Goal: Contribute content: Contribute content

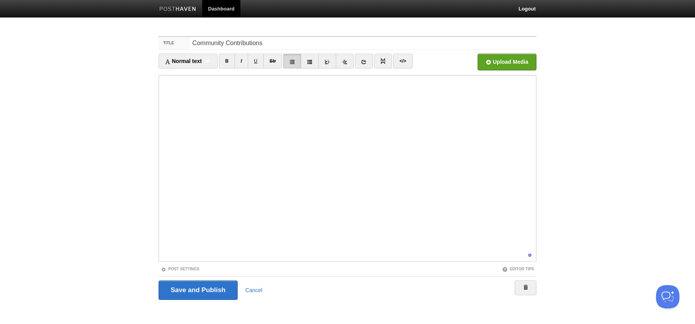
scroll to position [5, 0]
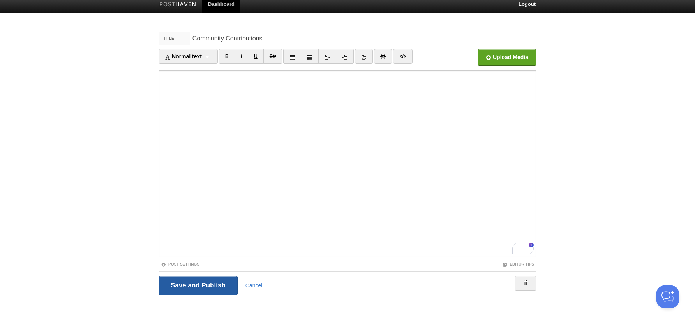
click at [205, 282] on input "Save and Publish" at bounding box center [197, 285] width 79 height 19
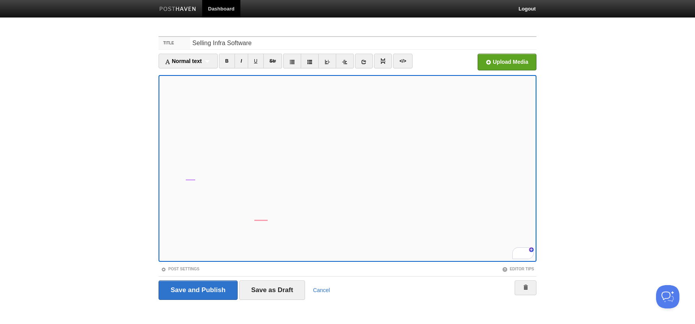
scroll to position [22, 0]
click at [247, 289] on input "Save as Draft" at bounding box center [272, 290] width 66 height 19
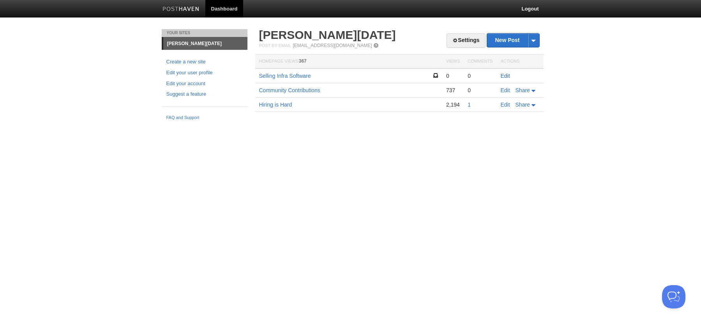
click at [505, 75] on link "Edit" at bounding box center [504, 76] width 9 height 6
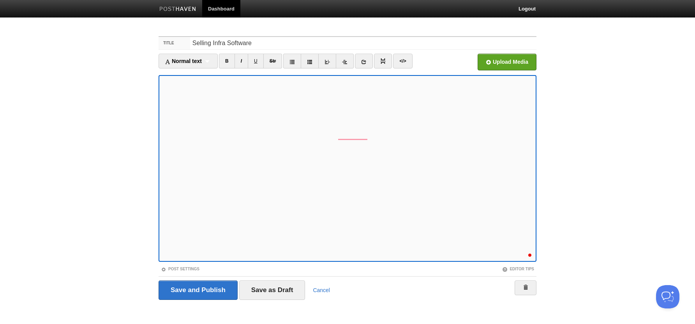
click at [321, 285] on div "Save and Publish Save as Draft Cancel" at bounding box center [347, 290] width 378 height 19
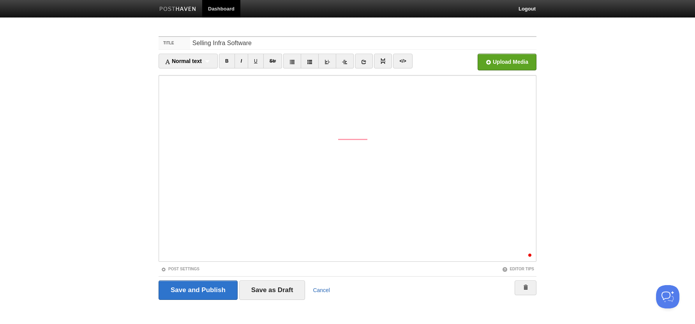
click at [322, 288] on link "Cancel" at bounding box center [321, 290] width 17 height 6
click at [321, 287] on link "Cancel" at bounding box center [321, 290] width 17 height 6
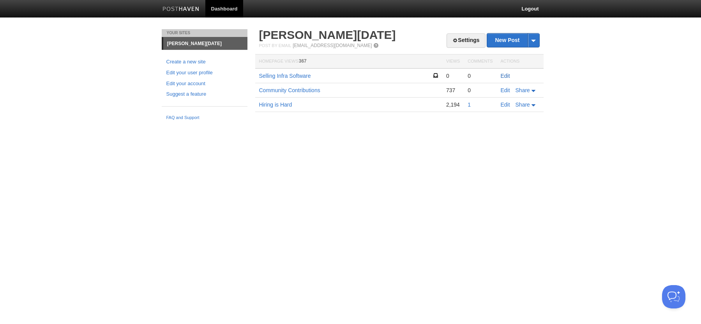
click at [501, 75] on link "Edit" at bounding box center [504, 76] width 9 height 6
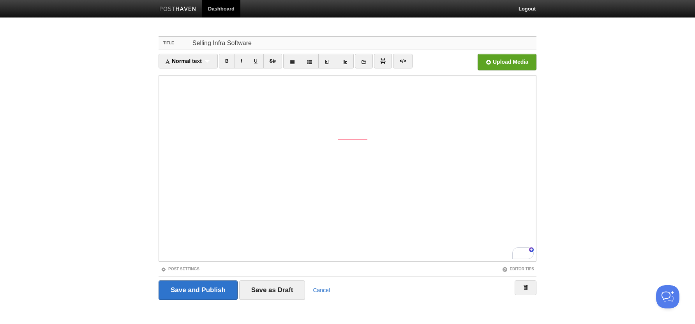
click at [224, 44] on input "Selling Infra Software" at bounding box center [363, 43] width 346 height 12
type input "Selling Infrastructure Software"
click at [264, 283] on input "Save as Draft" at bounding box center [272, 290] width 66 height 19
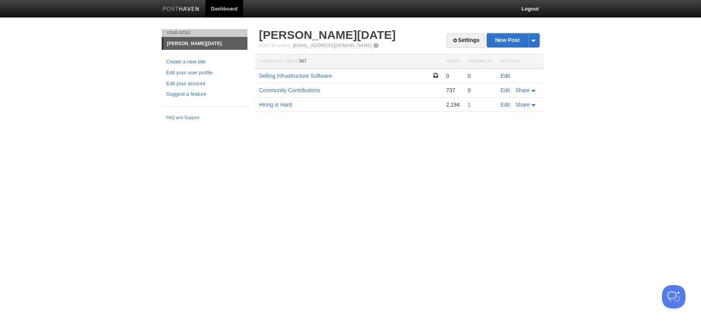
click at [503, 76] on link "Edit" at bounding box center [504, 76] width 9 height 6
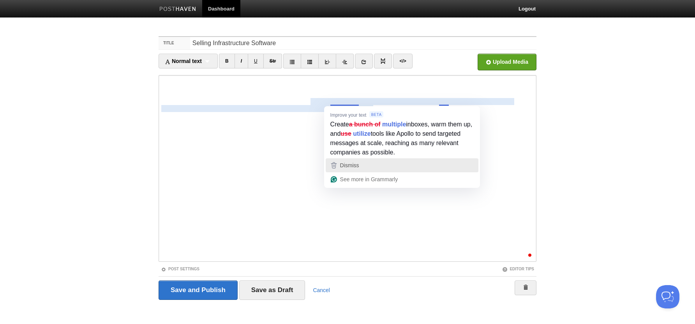
click at [357, 164] on span "Dismiss" at bounding box center [349, 165] width 19 height 6
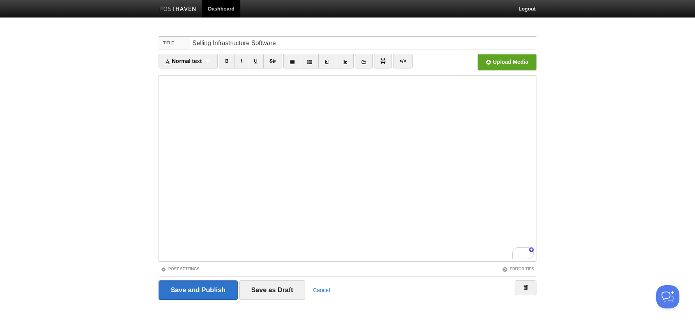
scroll to position [40, 0]
click at [261, 289] on input "Save as Draft" at bounding box center [272, 290] width 66 height 19
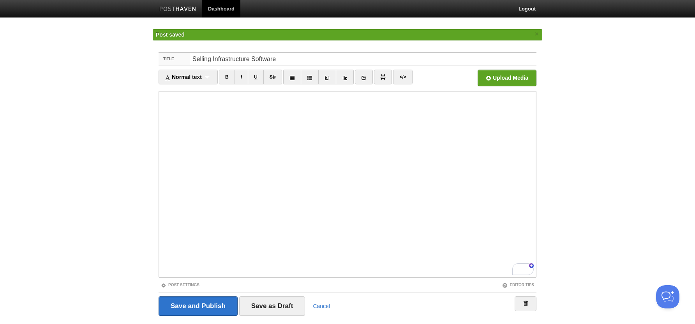
scroll to position [11, 0]
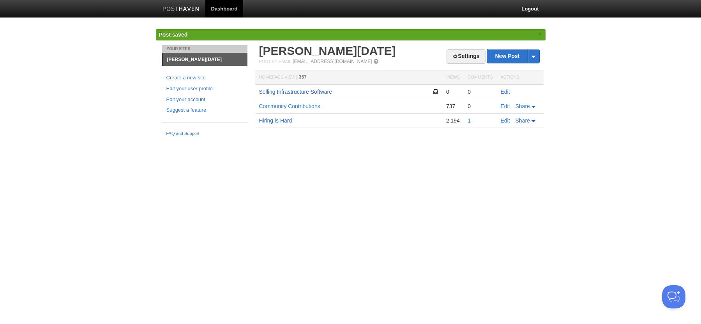
click at [321, 95] on link "Selling Infrastructure Software" at bounding box center [295, 92] width 73 height 6
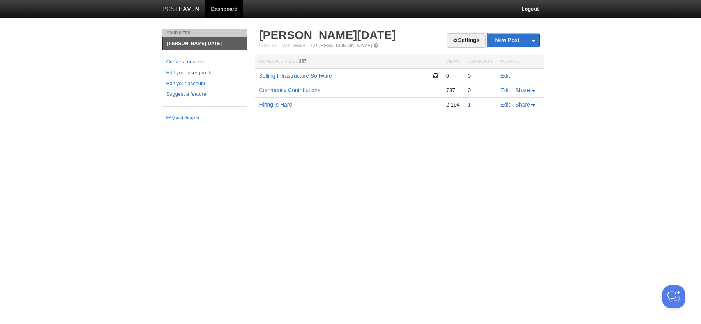
click at [503, 77] on link "Edit" at bounding box center [504, 76] width 9 height 6
